Goal: Transaction & Acquisition: Purchase product/service

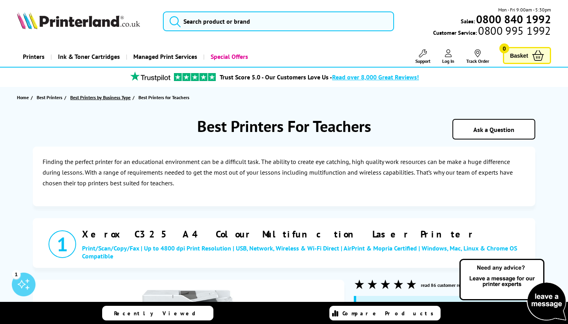
click at [106, 96] on span "Best Printers by Business Type" at bounding box center [100, 97] width 60 height 8
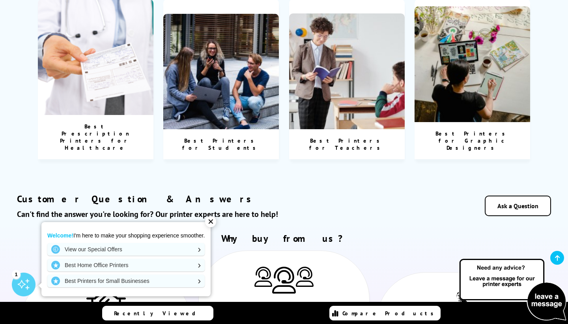
scroll to position [152, 0]
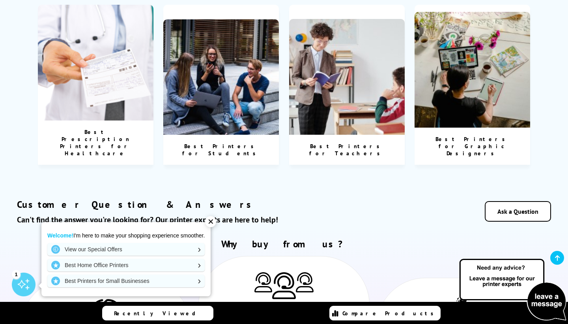
click at [248, 135] on div "Best Printers for Students" at bounding box center [221, 150] width 116 height 30
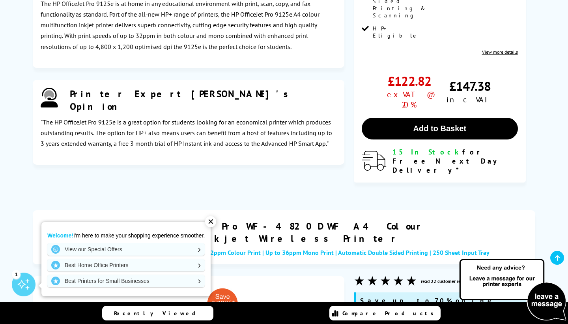
scroll to position [2173, 0]
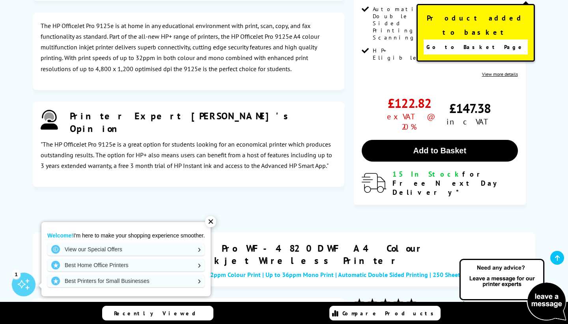
click at [474, 41] on span "Go to Basket Page" at bounding box center [476, 46] width 98 height 11
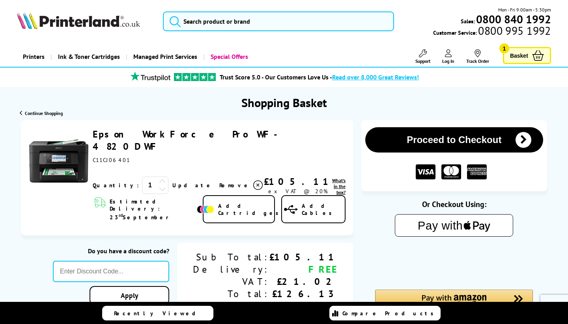
click at [289, 195] on link "Add Cables" at bounding box center [313, 209] width 64 height 28
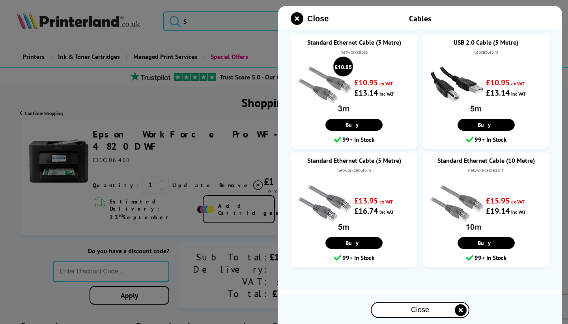
scroll to position [153, 0]
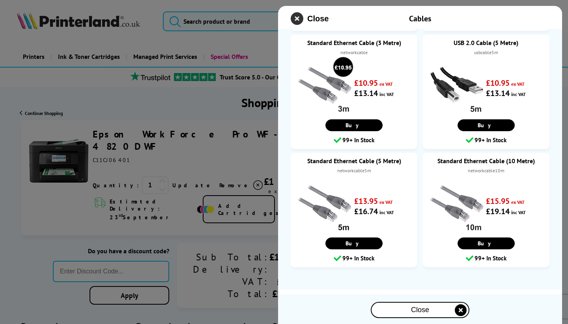
click at [300, 20] on icon "close modal" at bounding box center [297, 18] width 13 height 13
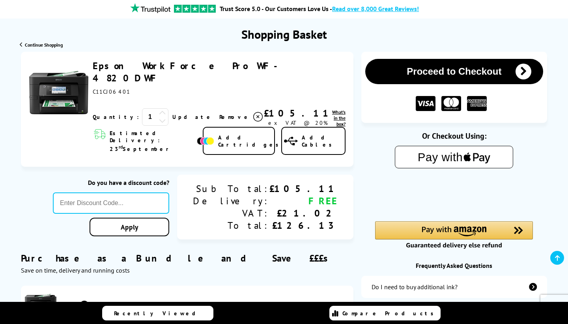
scroll to position [69, 0]
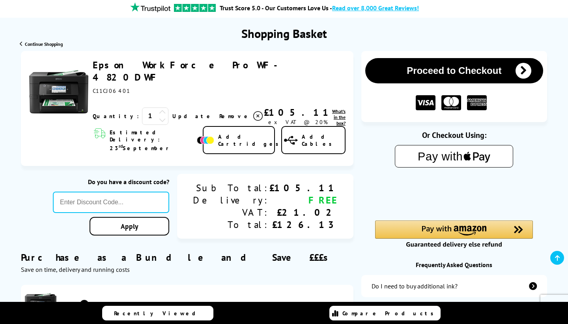
click at [121, 67] on link "Epson WorkForce Pro WF-4820DWF" at bounding box center [190, 71] width 194 height 24
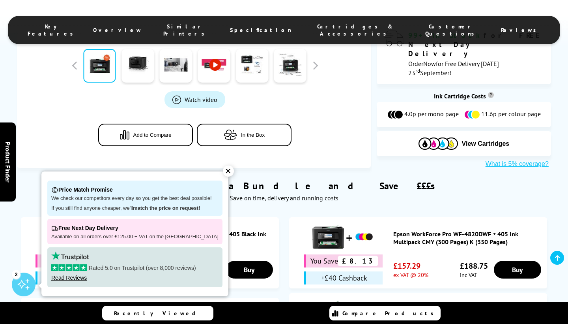
scroll to position [482, 0]
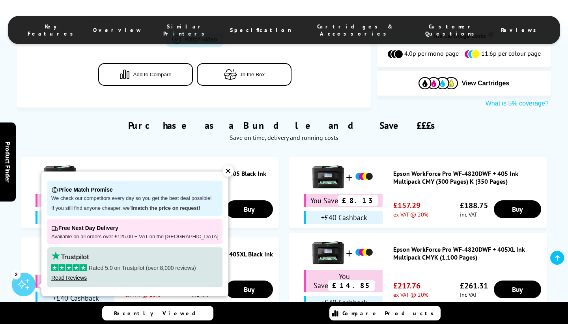
click at [224, 175] on div "✕" at bounding box center [228, 170] width 11 height 11
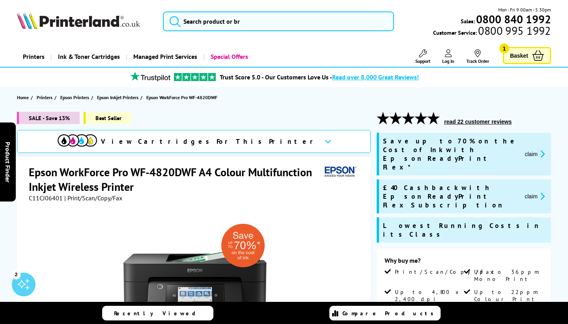
scroll to position [0, 0]
